Goal: Transaction & Acquisition: Purchase product/service

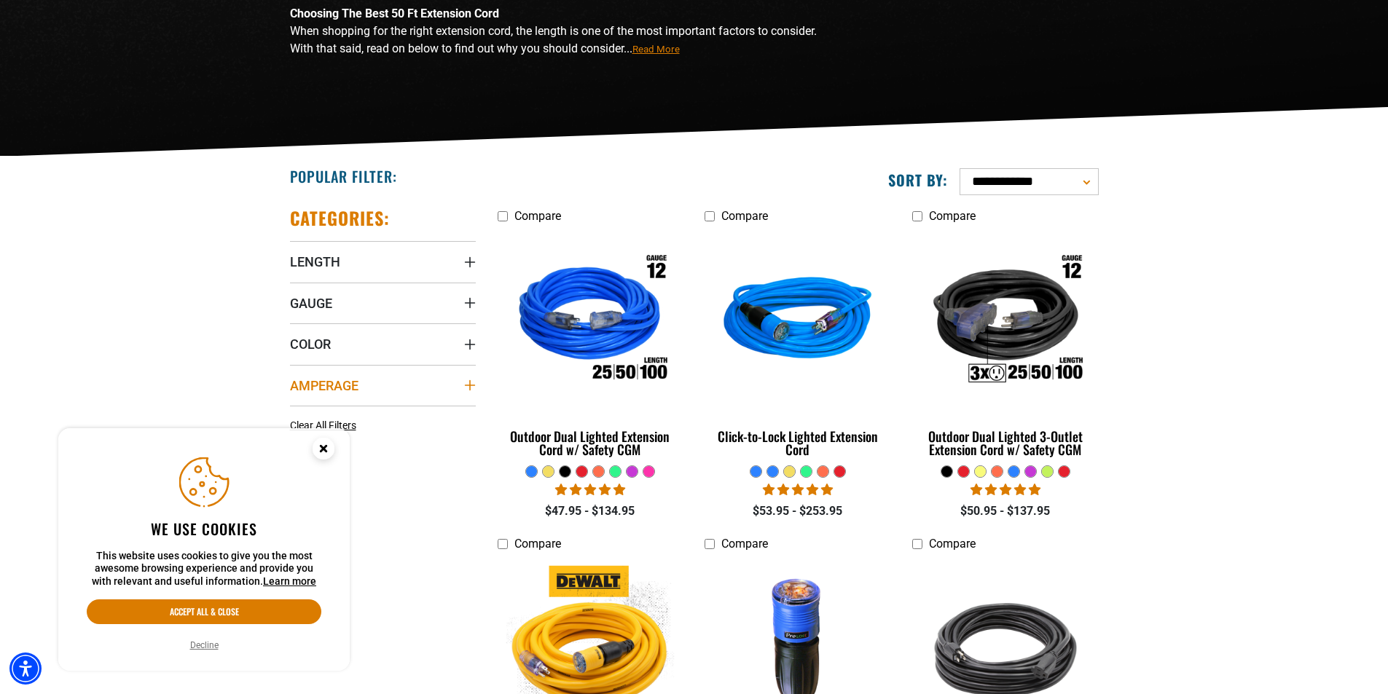
scroll to position [219, 0]
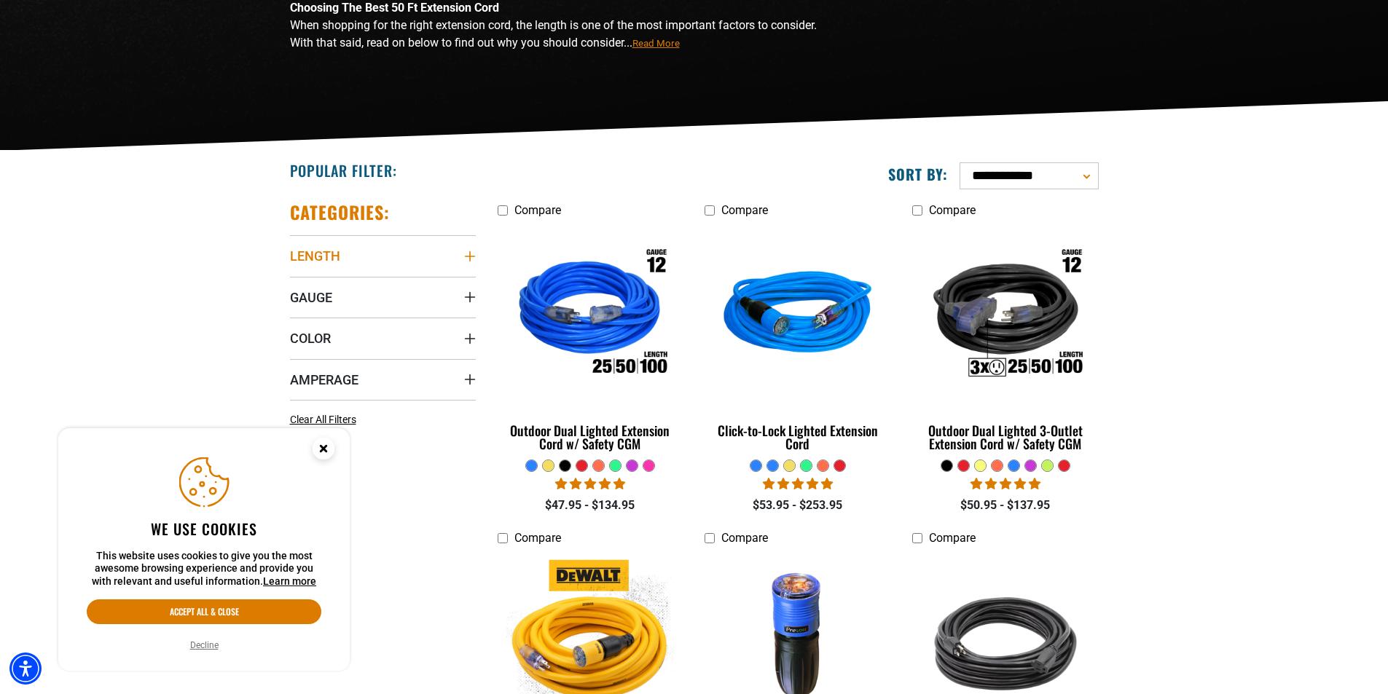
click at [457, 251] on summary "Length" at bounding box center [383, 255] width 186 height 41
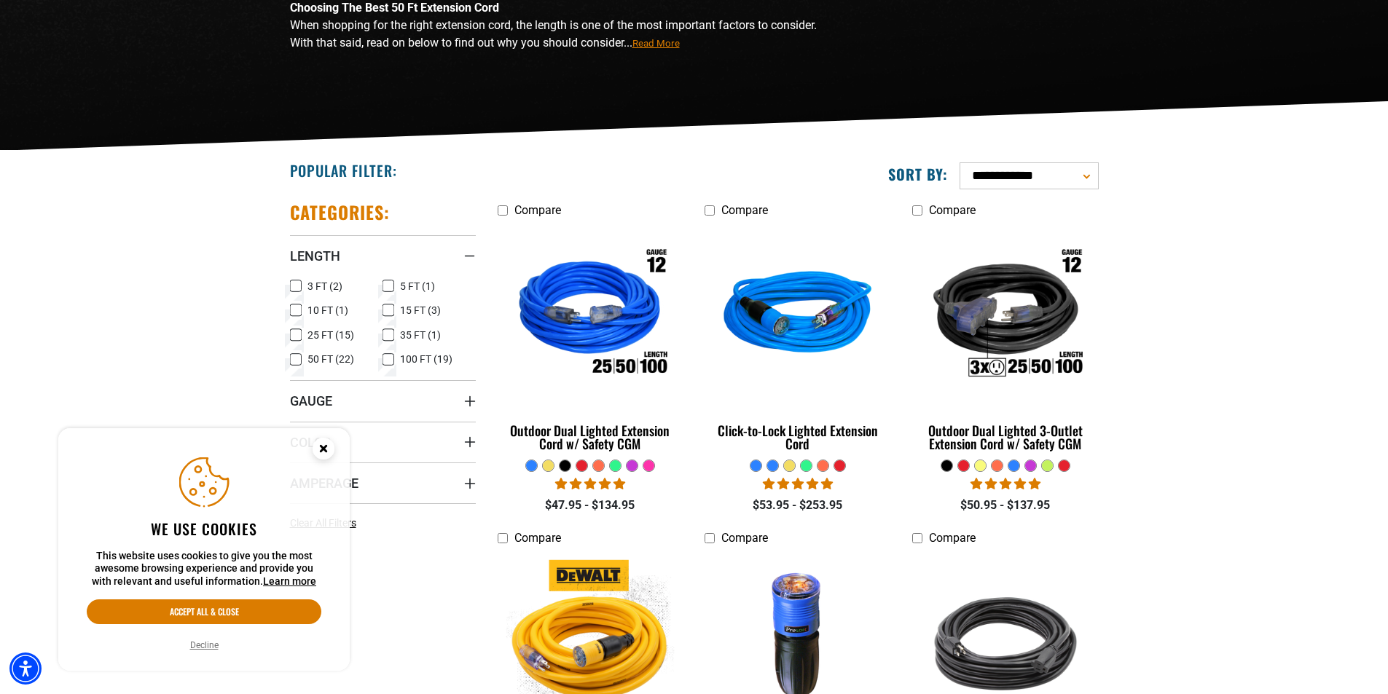
click at [299, 356] on icon at bounding box center [296, 360] width 12 height 19
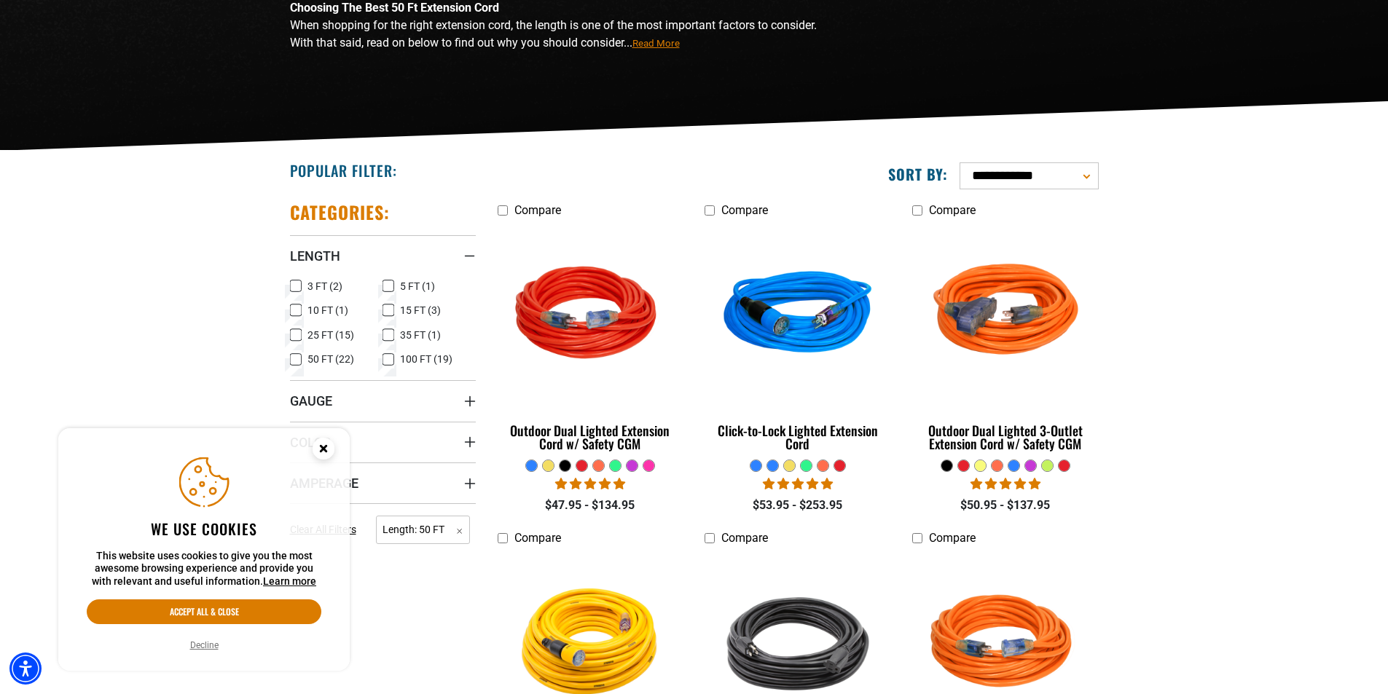
click at [469, 398] on icon "Gauge" at bounding box center [470, 402] width 12 height 12
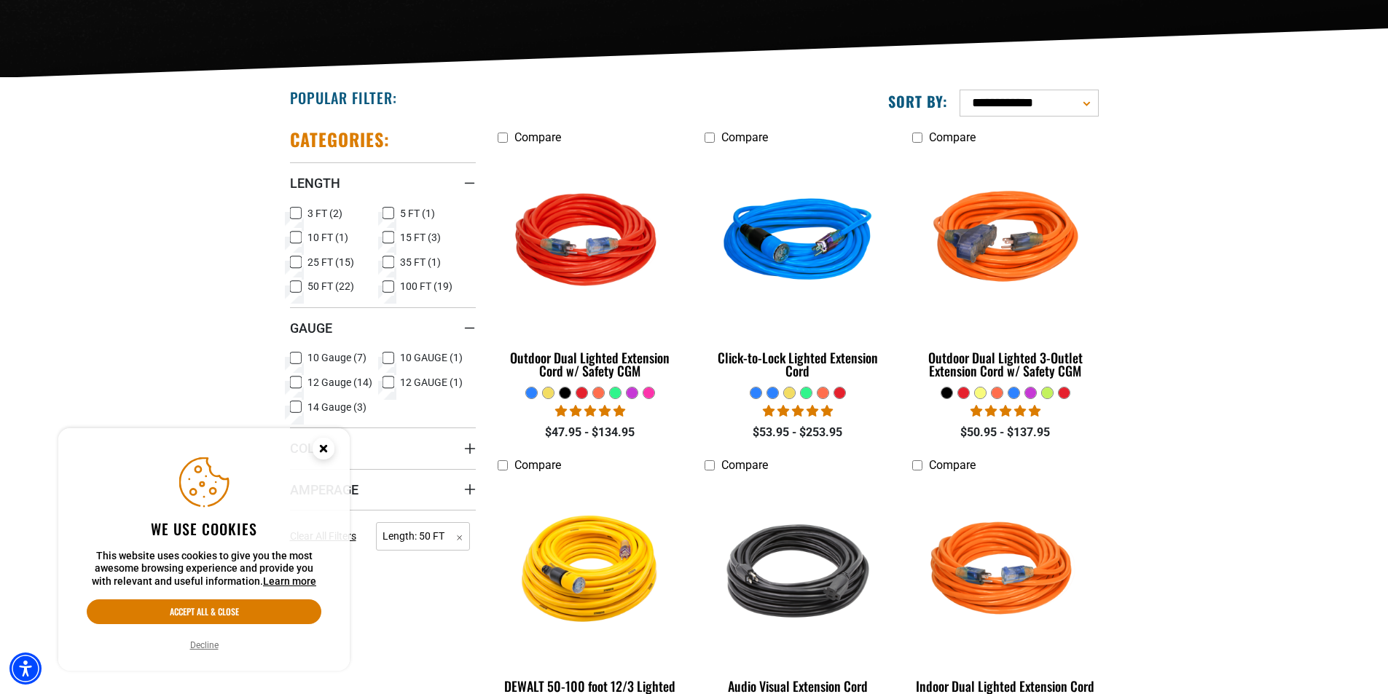
click at [389, 378] on icon at bounding box center [389, 382] width 12 height 19
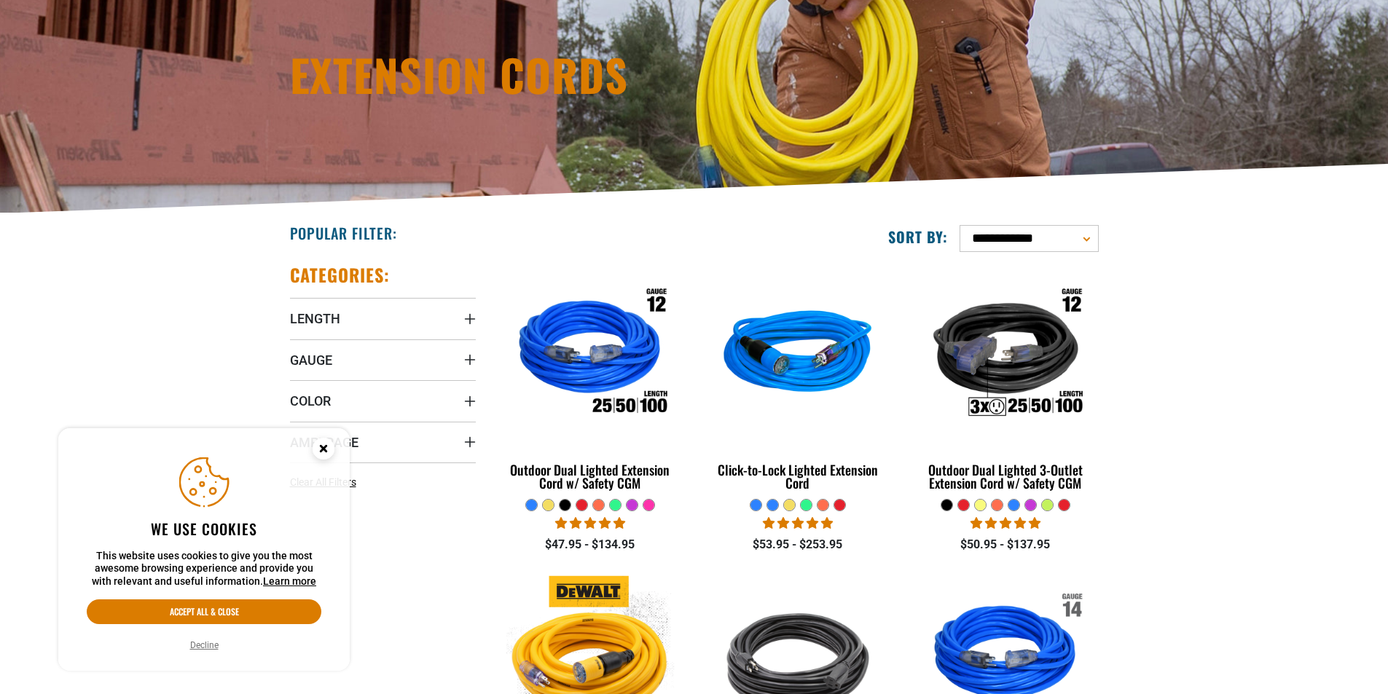
scroll to position [219, 0]
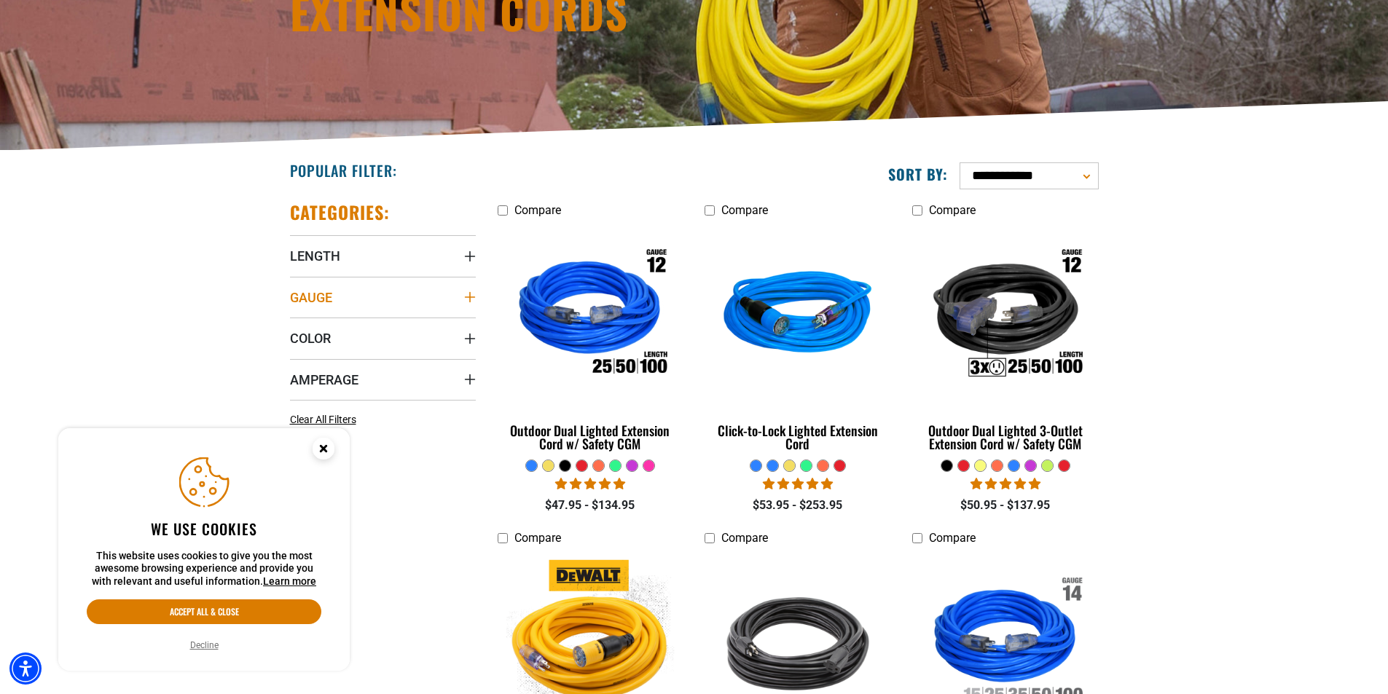
click at [464, 296] on icon "Gauge" at bounding box center [470, 297] width 12 height 12
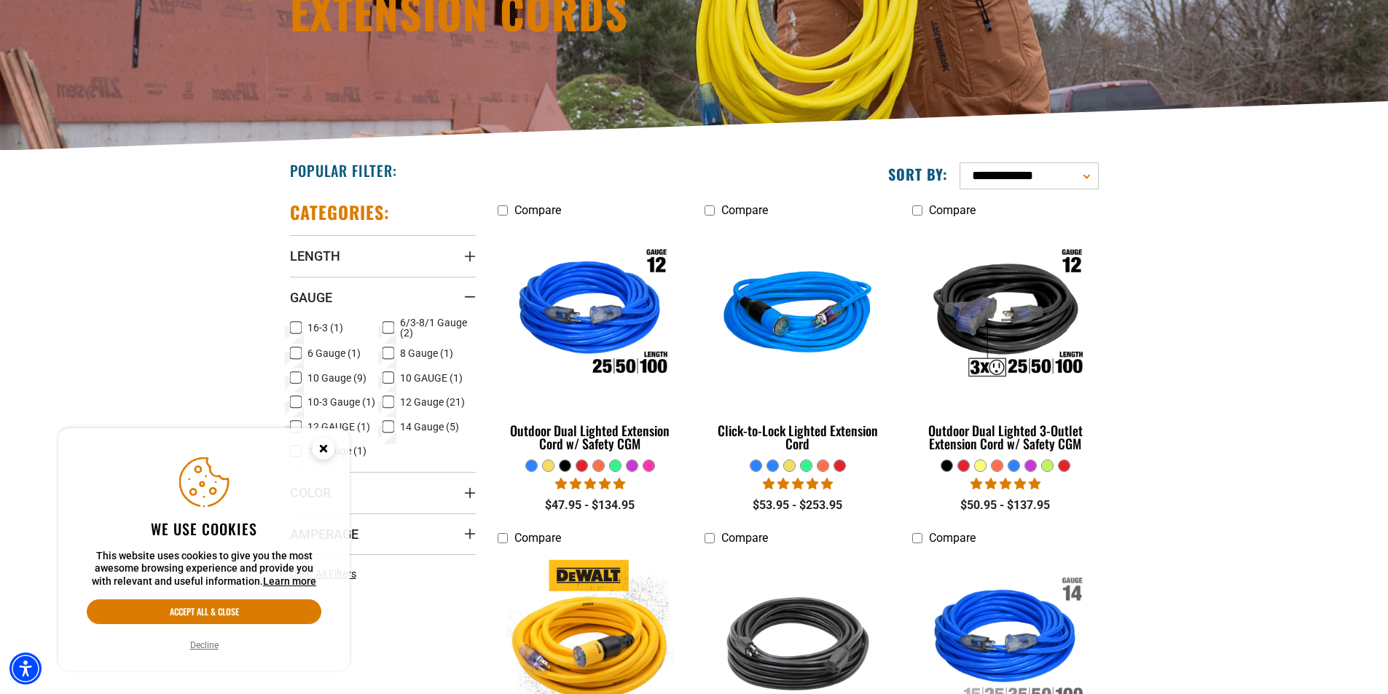
click at [391, 406] on icon at bounding box center [389, 402] width 12 height 19
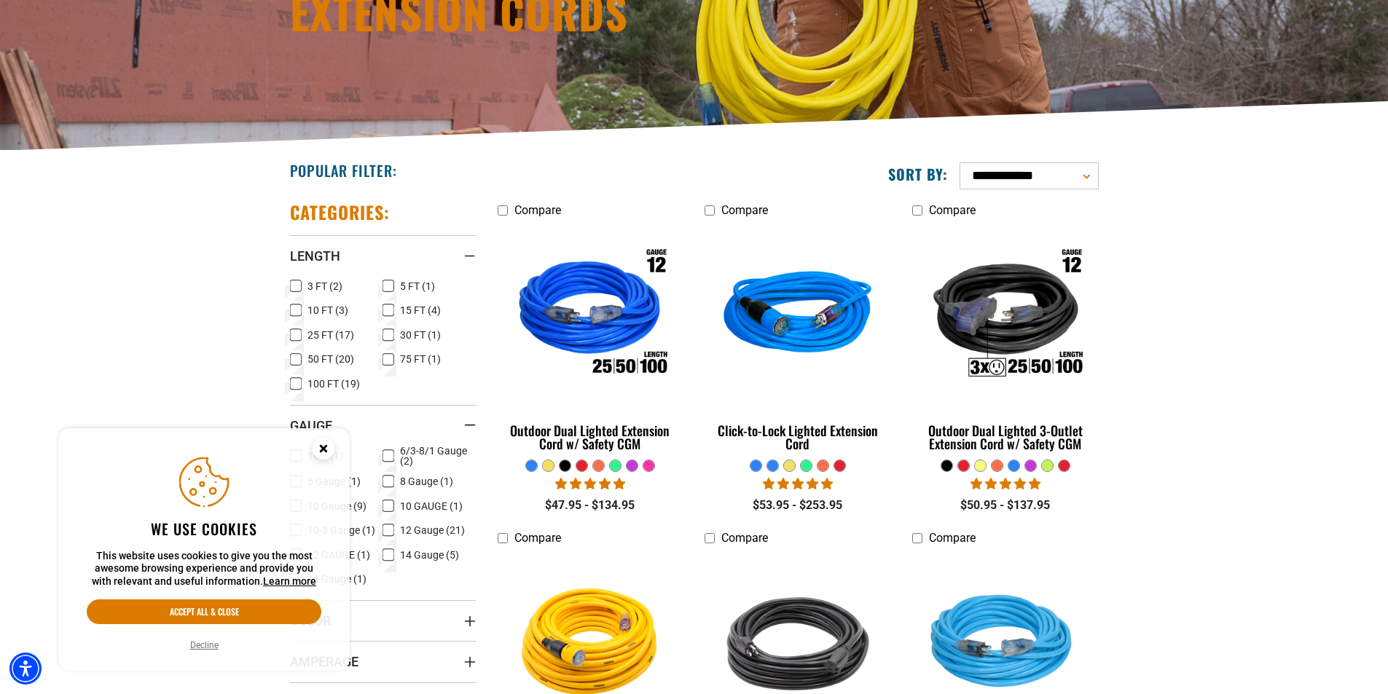
click at [297, 361] on icon at bounding box center [296, 360] width 12 height 19
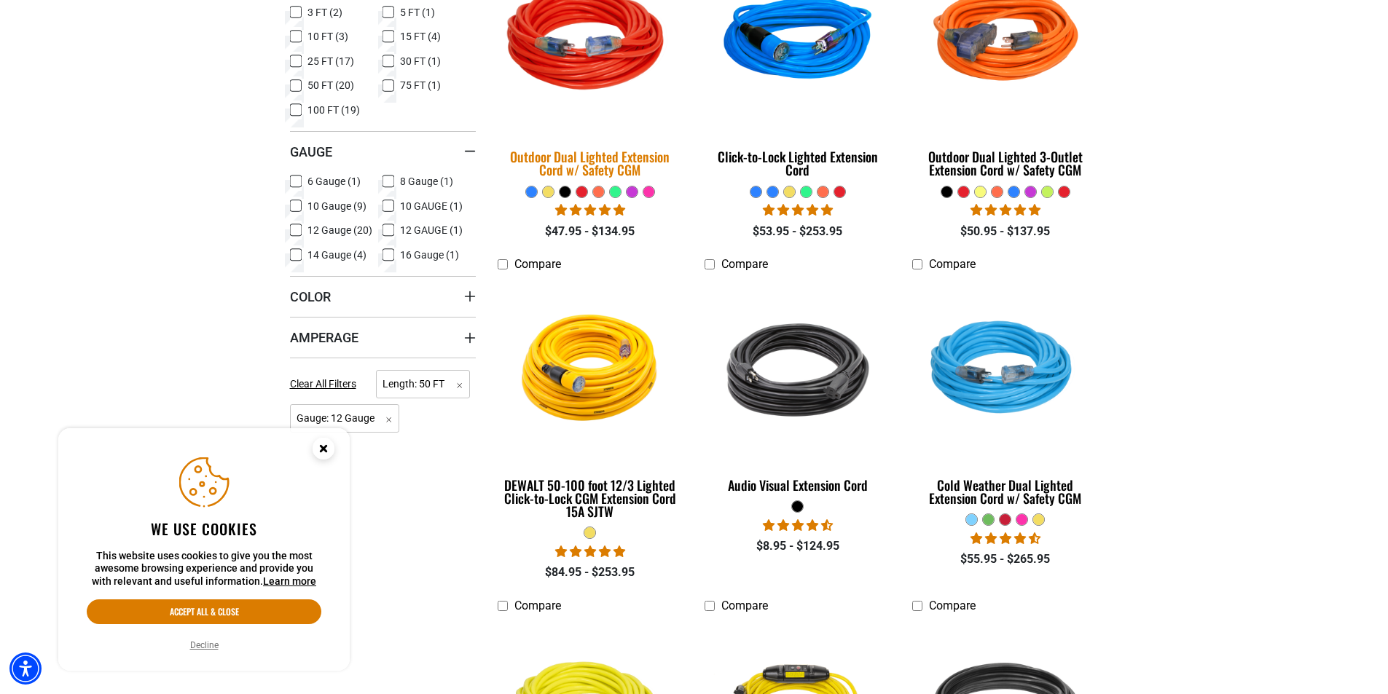
scroll to position [510, 0]
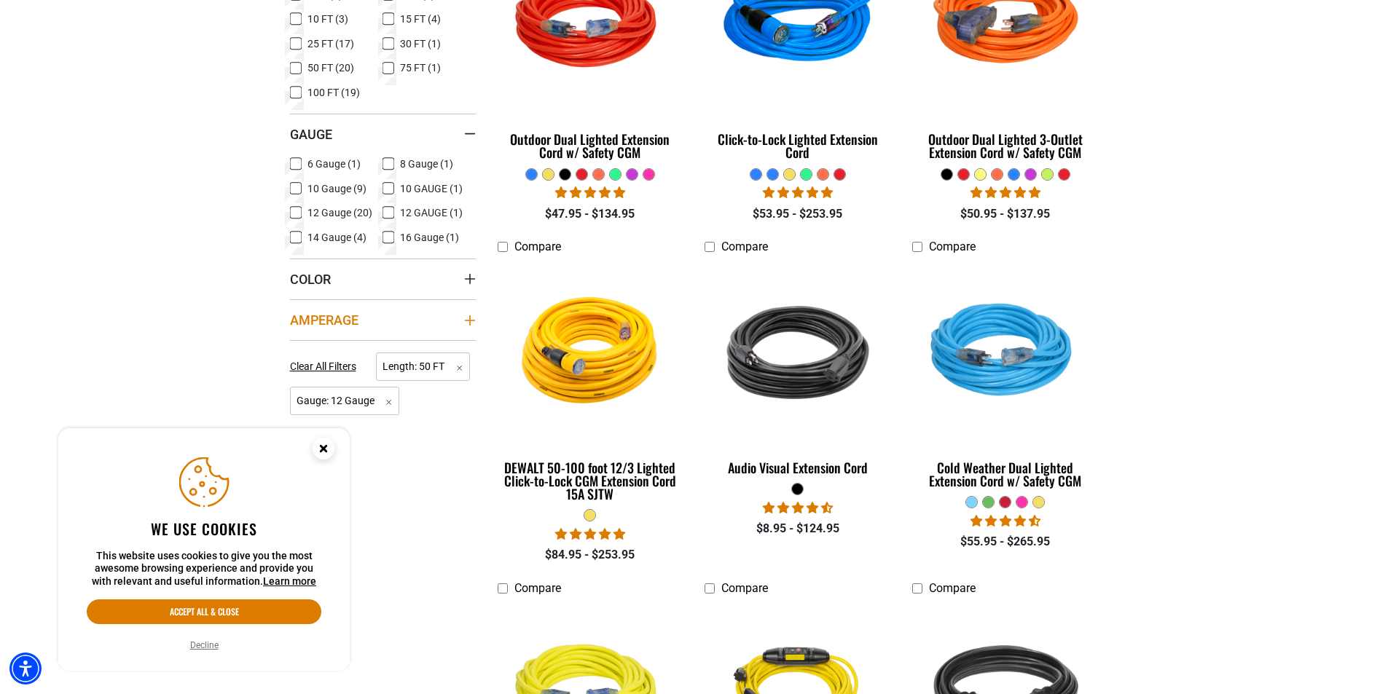
click at [466, 319] on icon "Amperage" at bounding box center [470, 321] width 12 height 12
click at [388, 346] on icon at bounding box center [389, 349] width 12 height 19
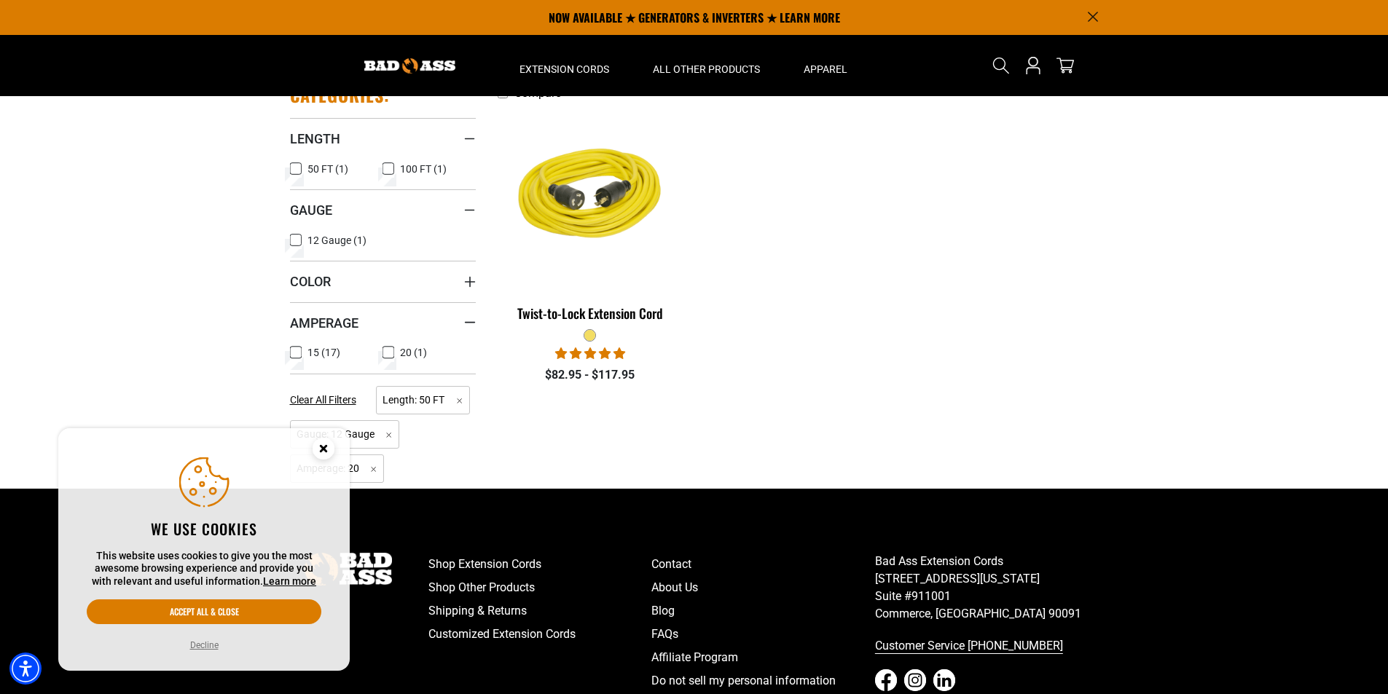
scroll to position [187, 0]
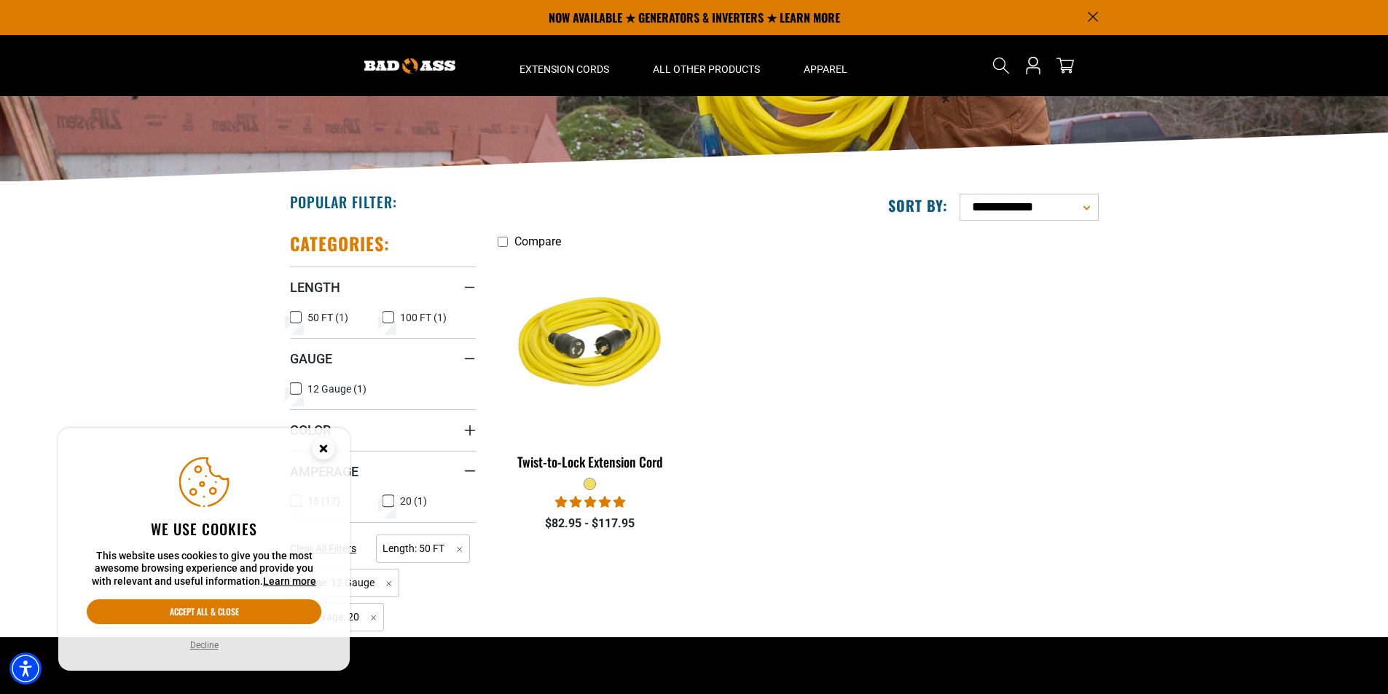
drag, startPoint x: 318, startPoint y: 446, endPoint x: 720, endPoint y: 427, distance: 402.7
click at [318, 446] on circle "Close this option" at bounding box center [324, 449] width 22 height 22
